Goal: Information Seeking & Learning: Learn about a topic

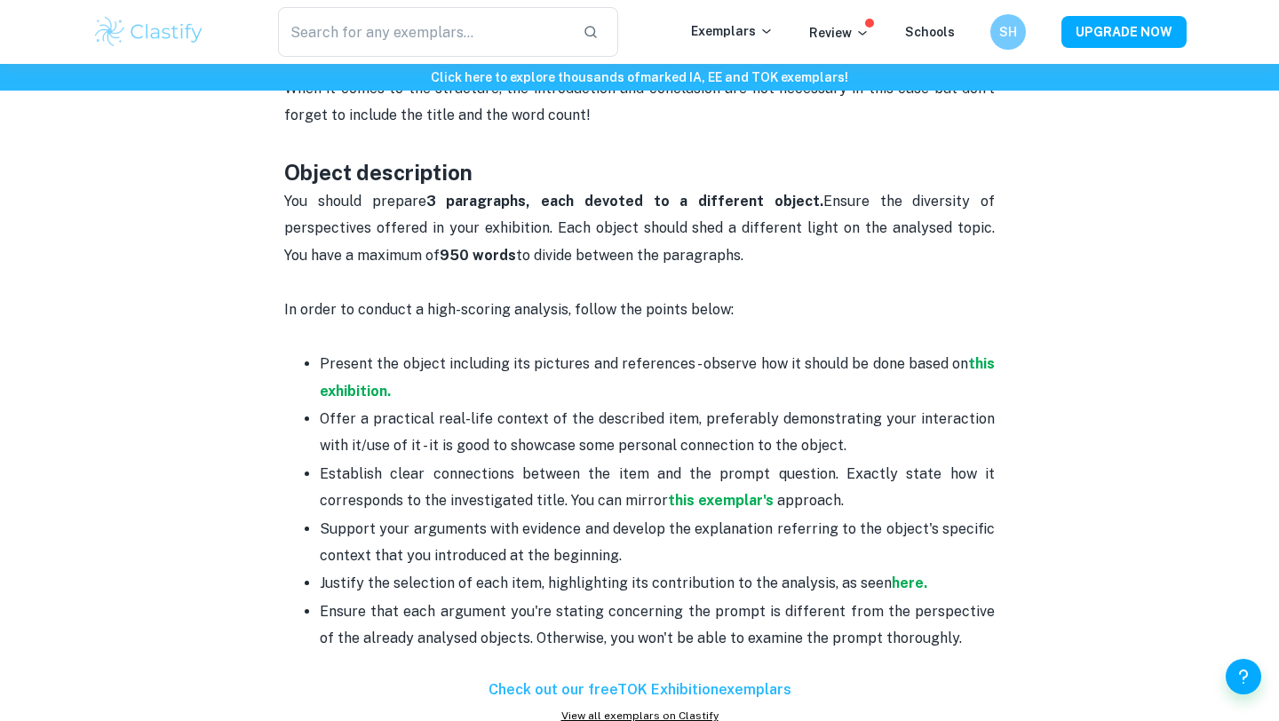
scroll to position [936, 0]
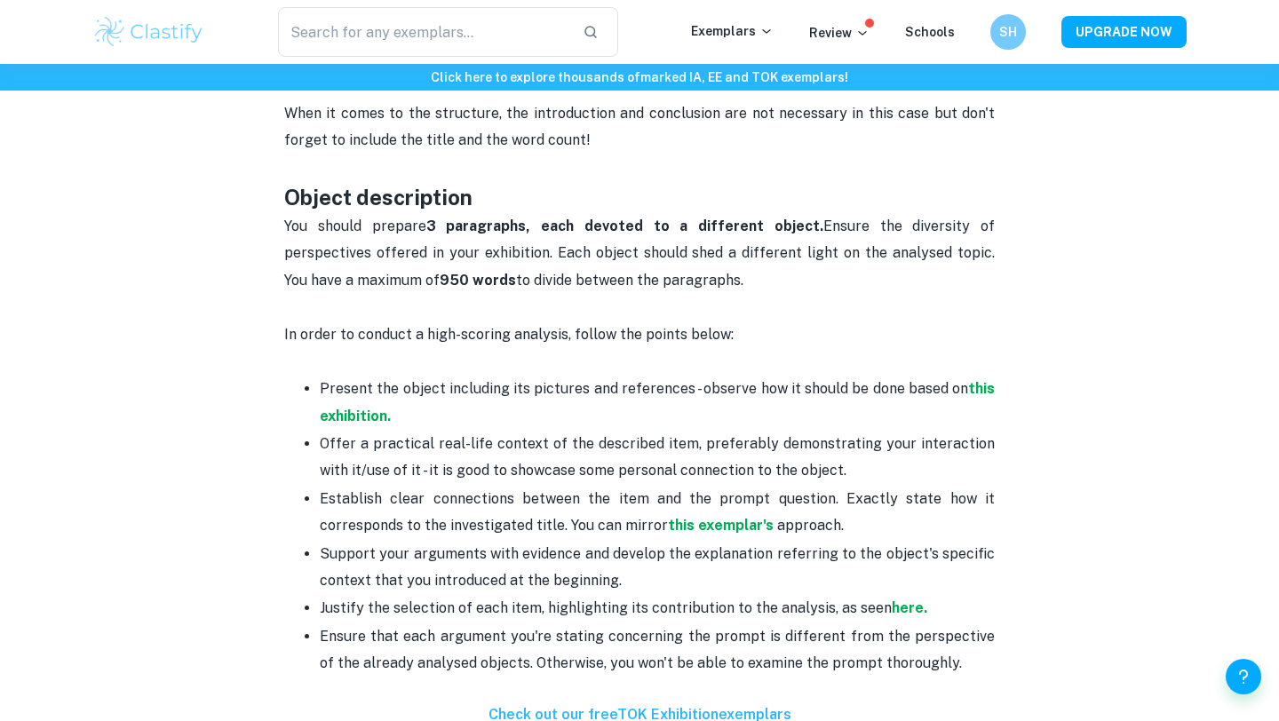
drag, startPoint x: 775, startPoint y: 347, endPoint x: 748, endPoint y: 315, distance: 41.6
click at [749, 315] on div "Is it finally time to start working on your TOK exhibition? If you are looking …" at bounding box center [639, 541] width 711 height 1507
click at [748, 315] on p at bounding box center [639, 307] width 711 height 27
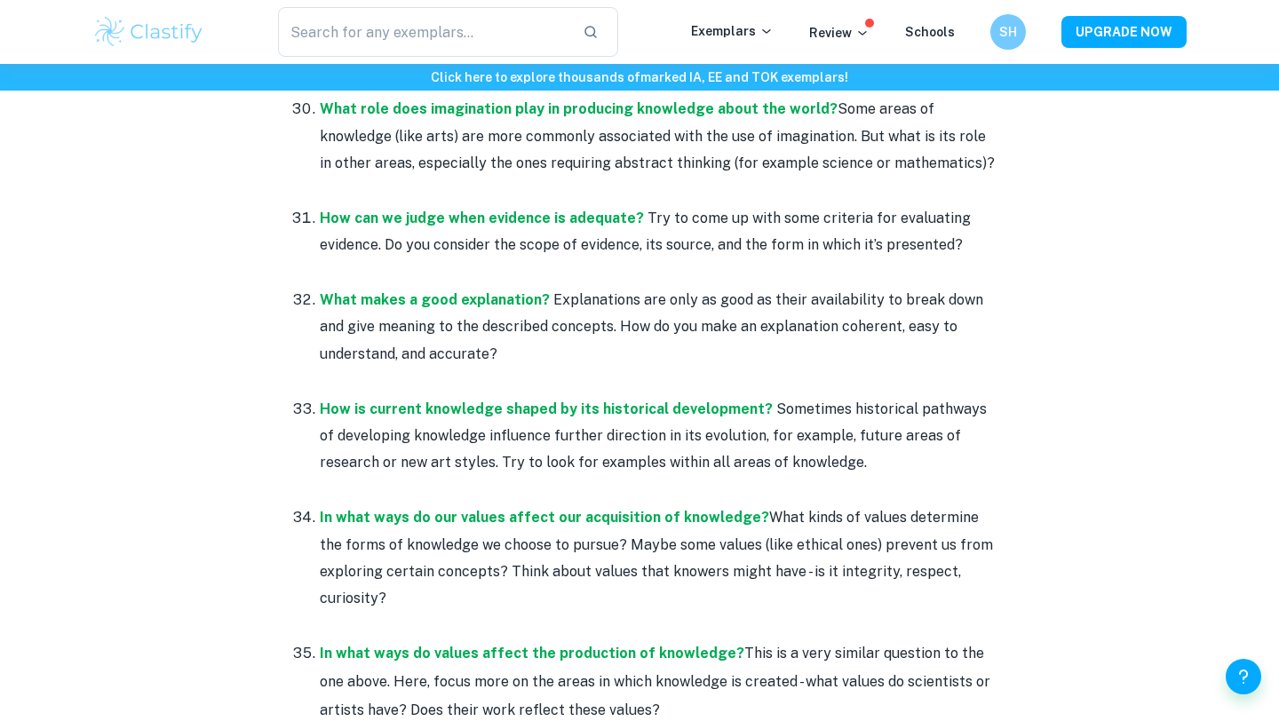
scroll to position [5199, 0]
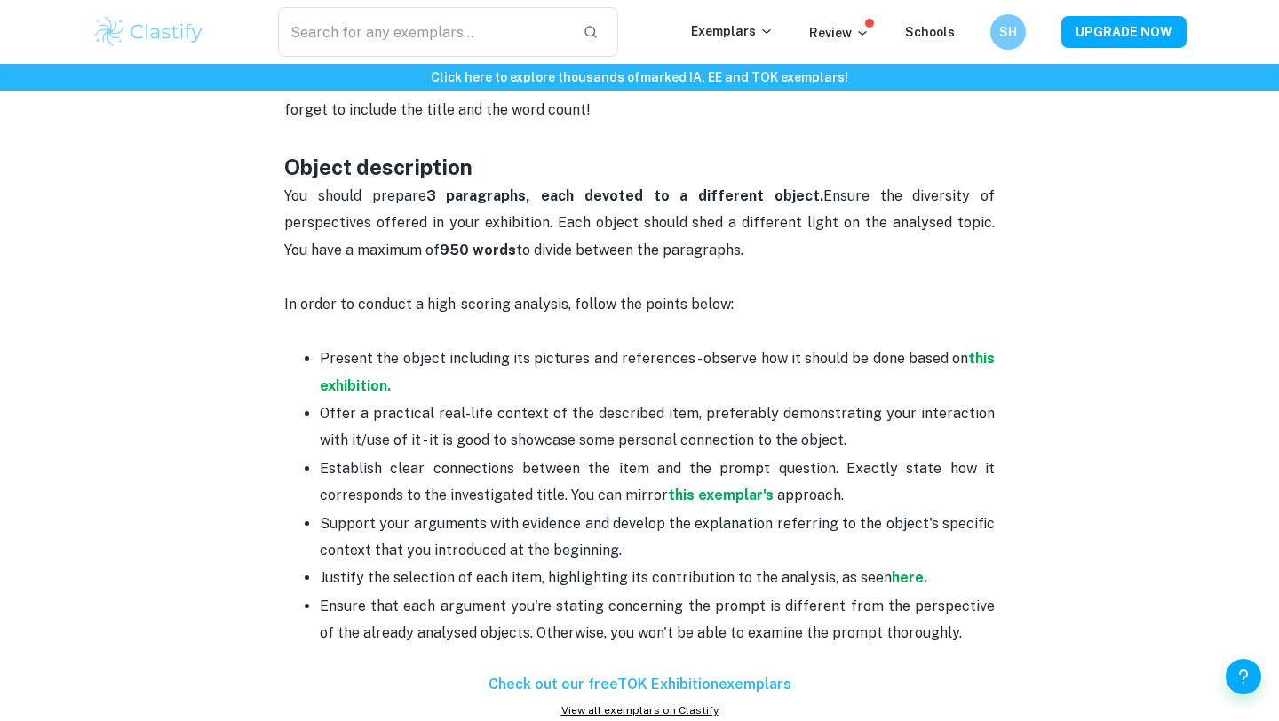
scroll to position [937, 0]
